Goal: Use online tool/utility: Use online tool/utility

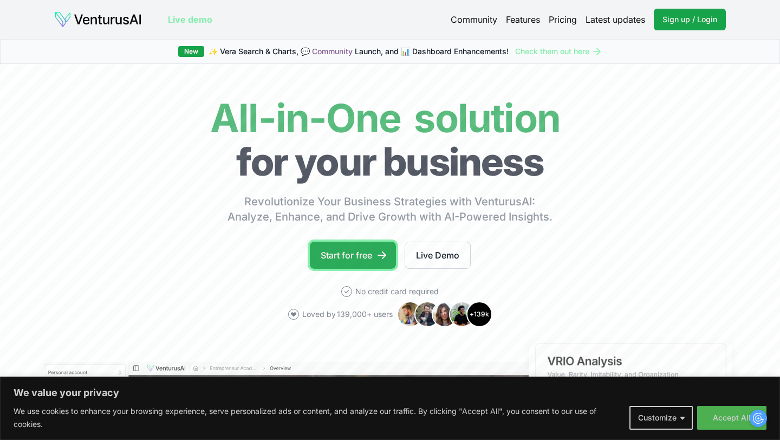
click at [361, 264] on link "Start for free" at bounding box center [353, 255] width 86 height 27
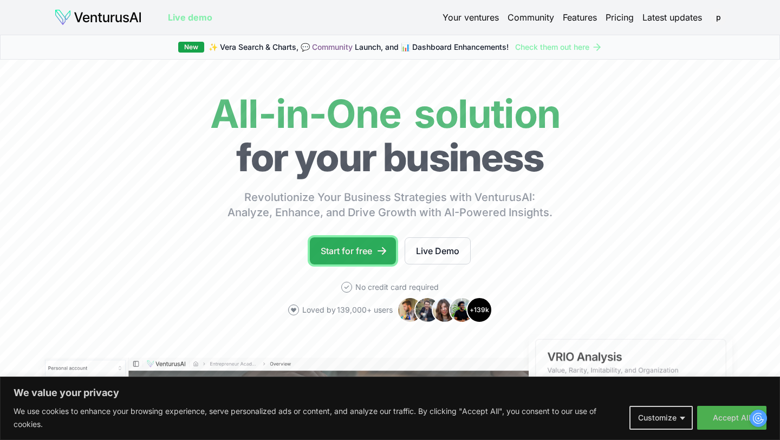
click at [340, 253] on link "Start for free" at bounding box center [353, 250] width 86 height 27
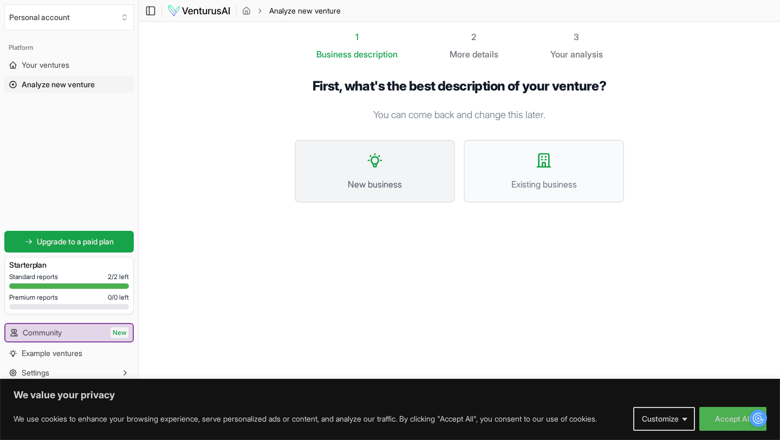
click at [401, 165] on button "New business" at bounding box center [375, 171] width 160 height 63
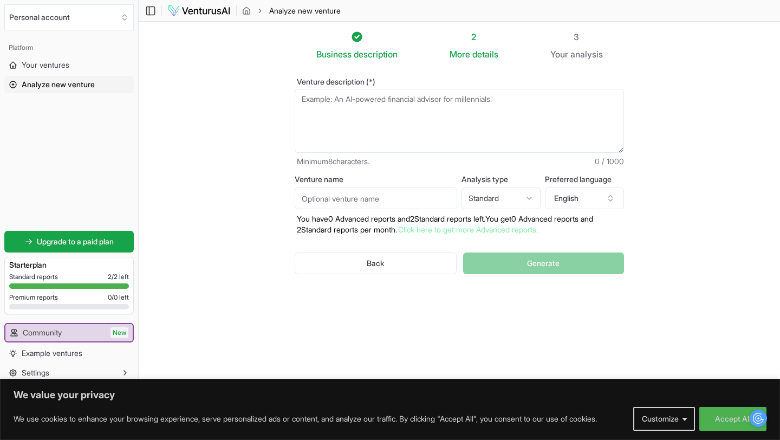
click at [388, 99] on textarea "Venture description (*)" at bounding box center [459, 121] width 329 height 64
drag, startPoint x: 295, startPoint y: 82, endPoint x: 388, endPoint y: 81, distance: 92.6
click at [388, 81] on label "Venture description (*)" at bounding box center [459, 82] width 329 height 8
copy label "Venture description (*)"
click at [364, 109] on textarea "Venture description (*)" at bounding box center [459, 121] width 329 height 64
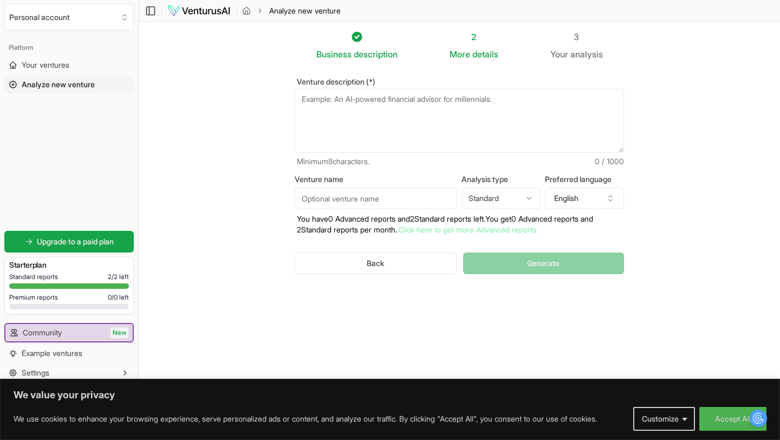
paste textarea "Peak Performance Meals is a [GEOGRAPHIC_DATA], [US_STATE]–based meal prep compa…"
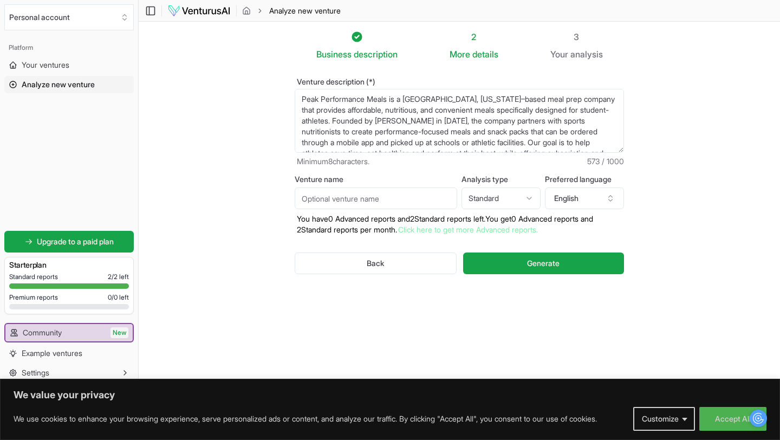
click at [410, 99] on textarea "Peak Performance Meals is a [GEOGRAPHIC_DATA], [US_STATE]–based meal prep compa…" at bounding box center [459, 121] width 329 height 64
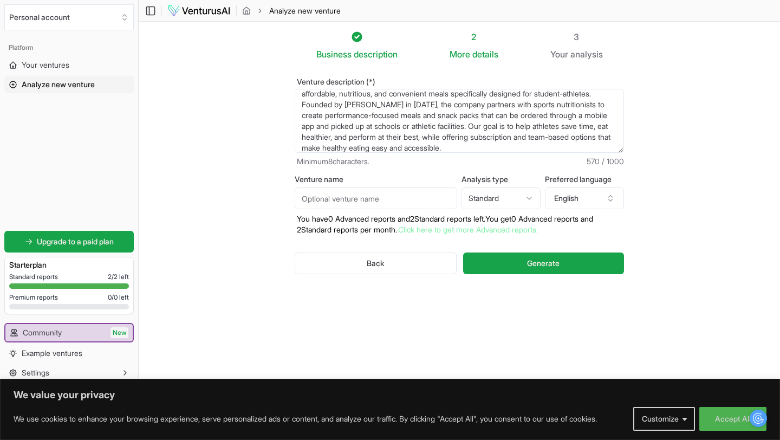
scroll to position [22, 0]
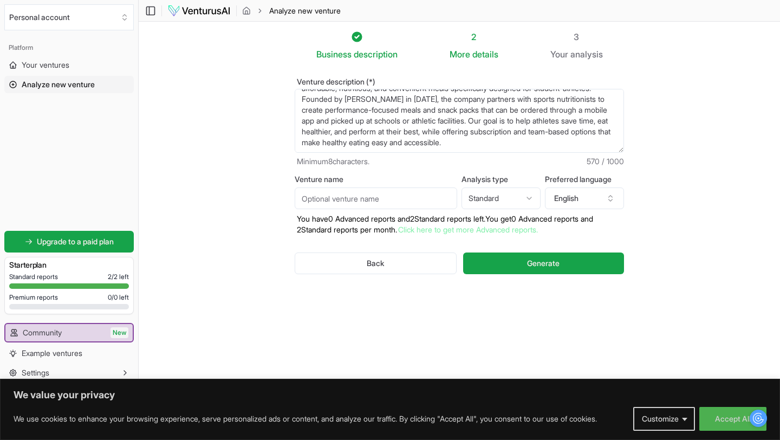
type textarea "Peak Performance Meals is a Tempe, [US_STATE]–based meal prep company that prov…"
click at [394, 207] on input "Venture name" at bounding box center [376, 198] width 162 height 22
drag, startPoint x: 323, startPoint y: 99, endPoint x: 391, endPoint y: 97, distance: 67.7
click at [391, 97] on textarea "Peak Performance Meals is a Tempe, [US_STATE]–based meal prep company that prov…" at bounding box center [459, 121] width 329 height 64
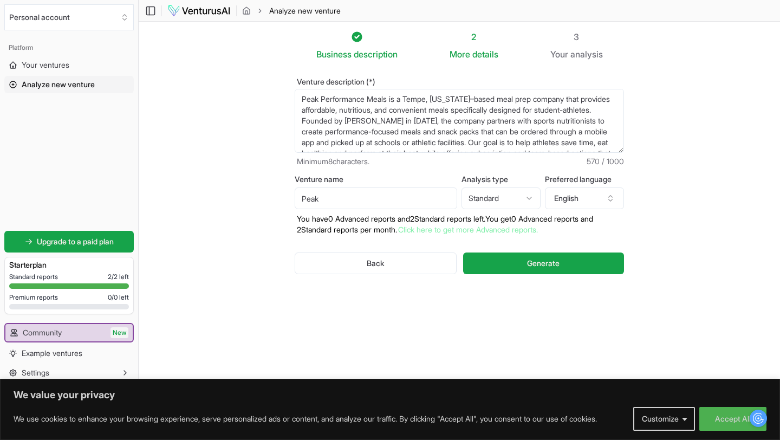
click at [348, 204] on input "Peak" at bounding box center [376, 198] width 162 height 22
paste input "Performance Meals"
type input "Peak Performance Meals"
click at [517, 265] on button "Generate" at bounding box center [543, 263] width 161 height 22
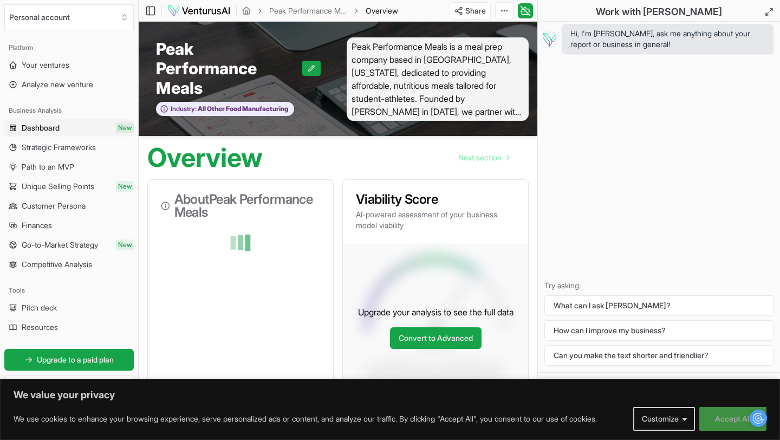
click at [724, 410] on button "Accept All" at bounding box center [732, 419] width 67 height 24
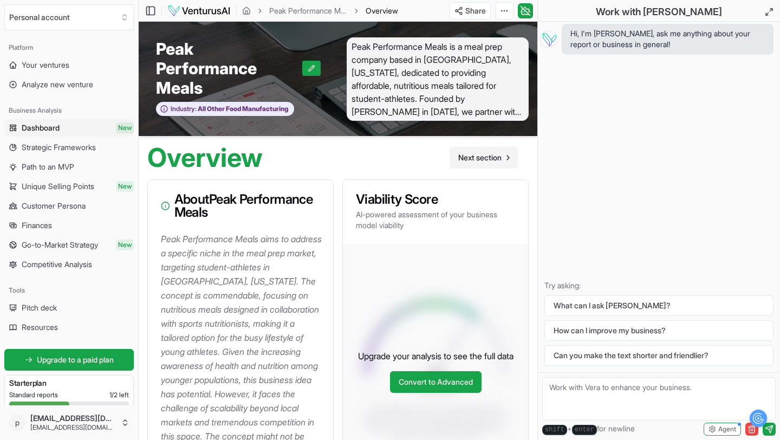
click at [494, 157] on span "Next section" at bounding box center [479, 157] width 43 height 11
